Goal: Navigation & Orientation: Find specific page/section

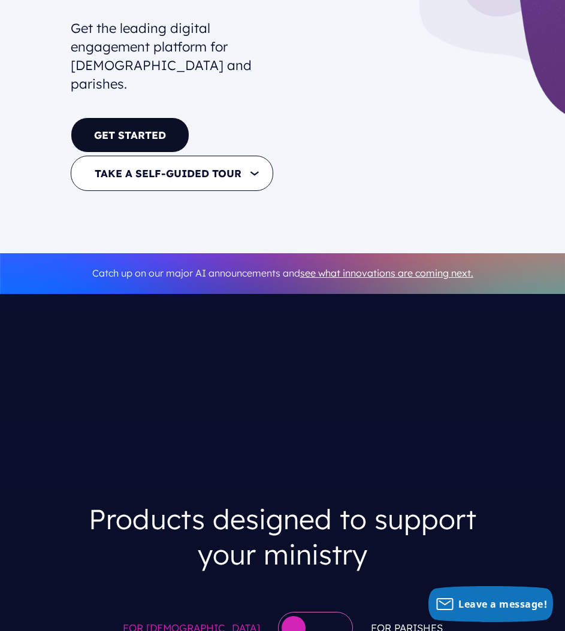
scroll to position [120, 0]
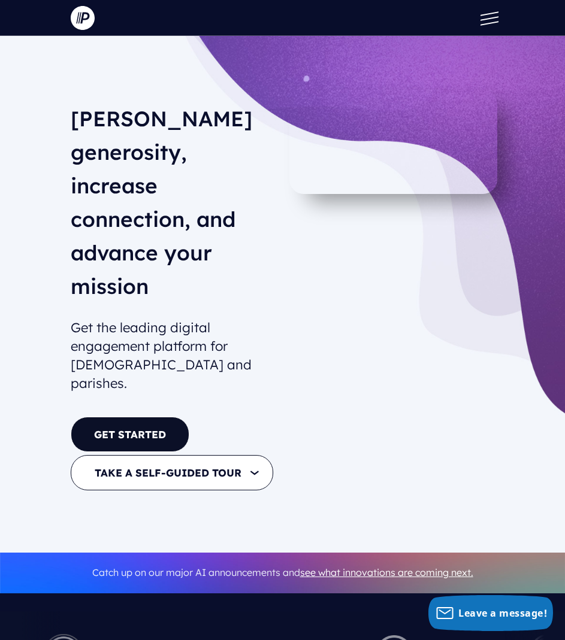
click at [490, 20] on button at bounding box center [487, 18] width 36 height 36
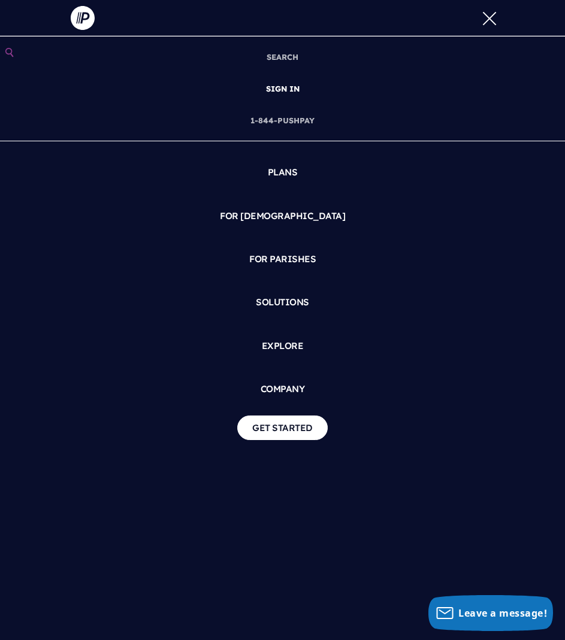
click at [277, 89] on link "SIGN IN" at bounding box center [282, 89] width 43 height 32
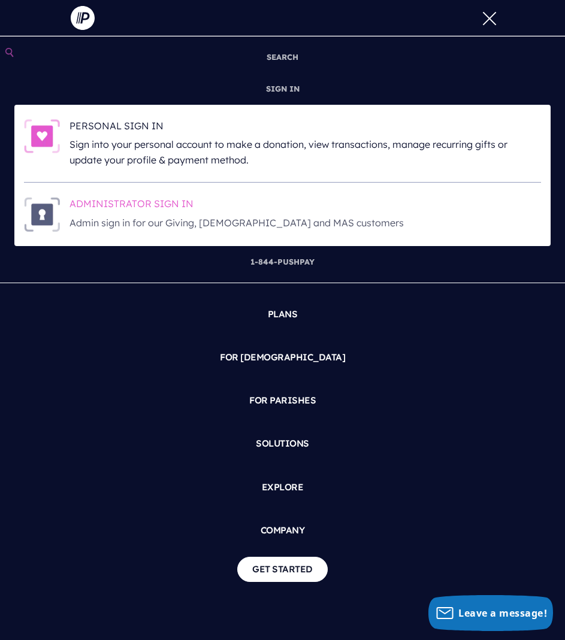
click at [169, 205] on h6 "ADMINISTRATOR SIGN IN" at bounding box center [305, 206] width 472 height 18
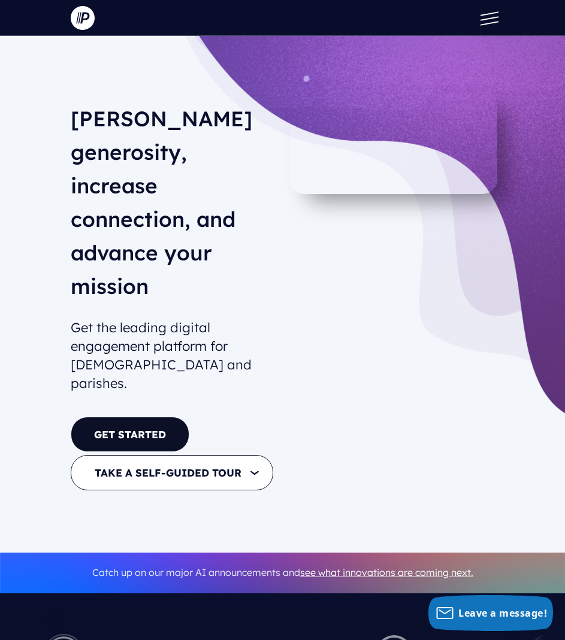
click at [490, 20] on button at bounding box center [487, 18] width 36 height 36
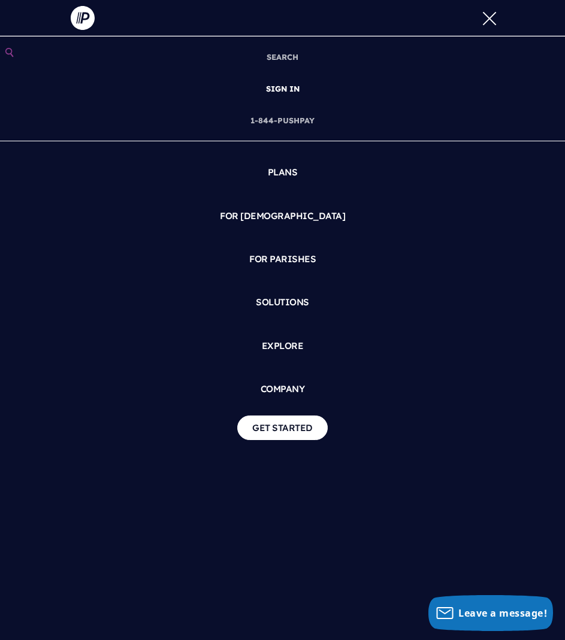
click at [281, 88] on link "SIGN IN" at bounding box center [282, 89] width 43 height 32
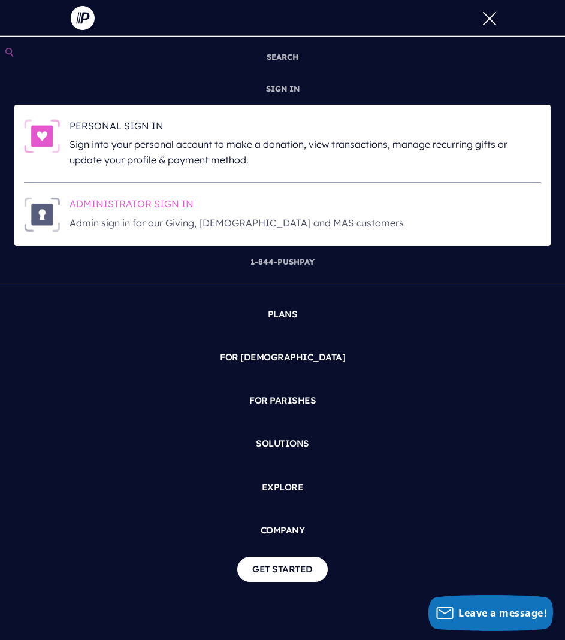
click at [112, 214] on h6 "ADMINISTRATOR SIGN IN" at bounding box center [305, 206] width 472 height 18
